Goal: Go to known website: Access a specific website the user already knows

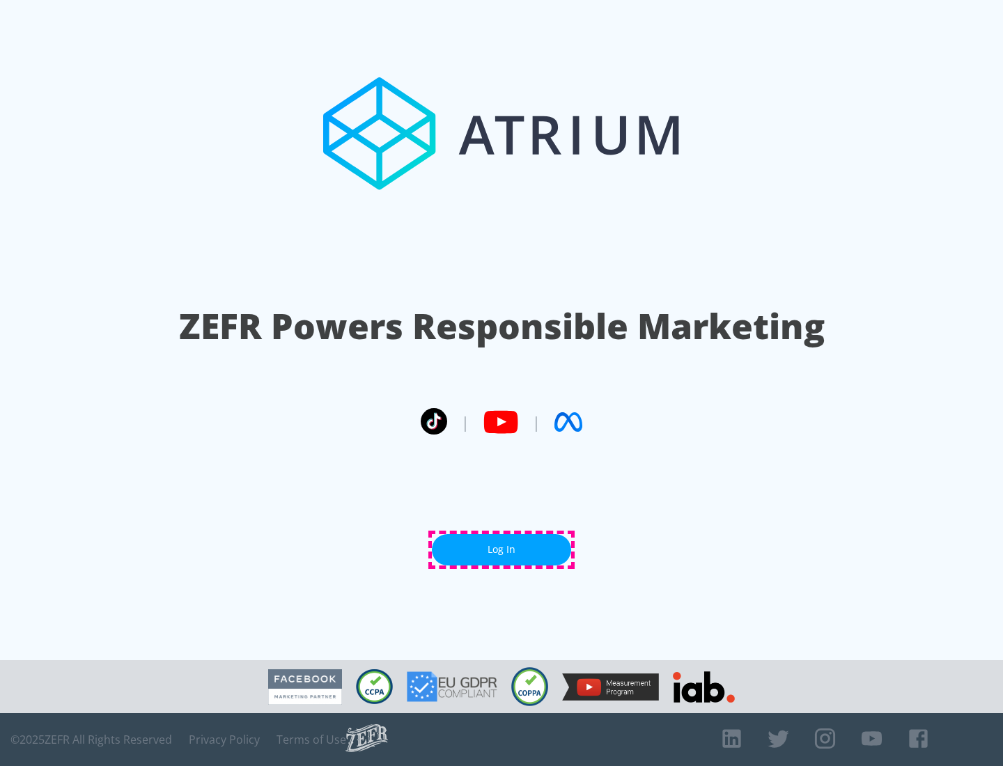
click at [501, 549] on link "Log In" at bounding box center [501, 549] width 139 height 31
